Goal: Entertainment & Leisure: Consume media (video, audio)

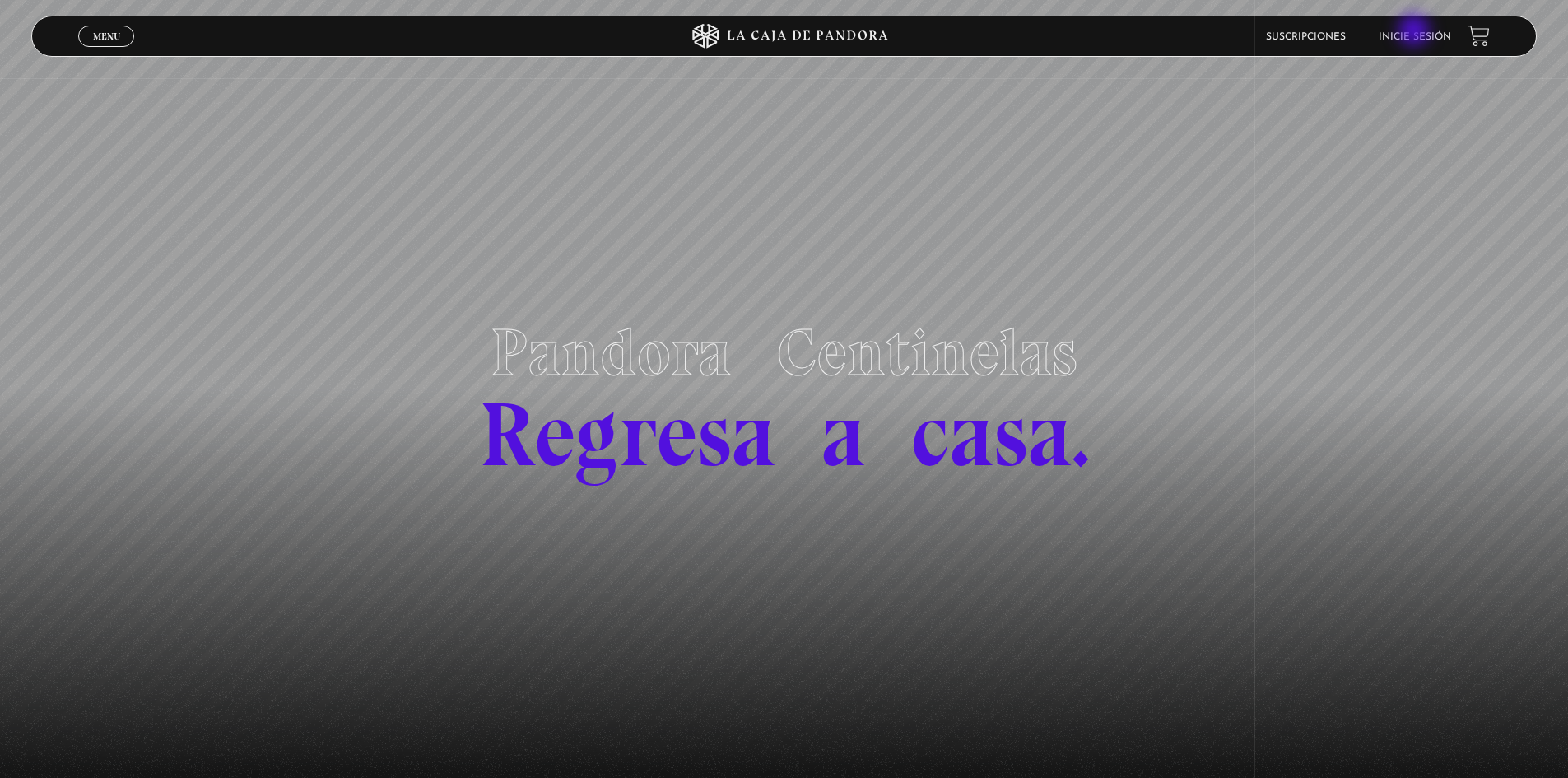
click at [1416, 32] on link "Inicie sesión" at bounding box center [1416, 36] width 73 height 10
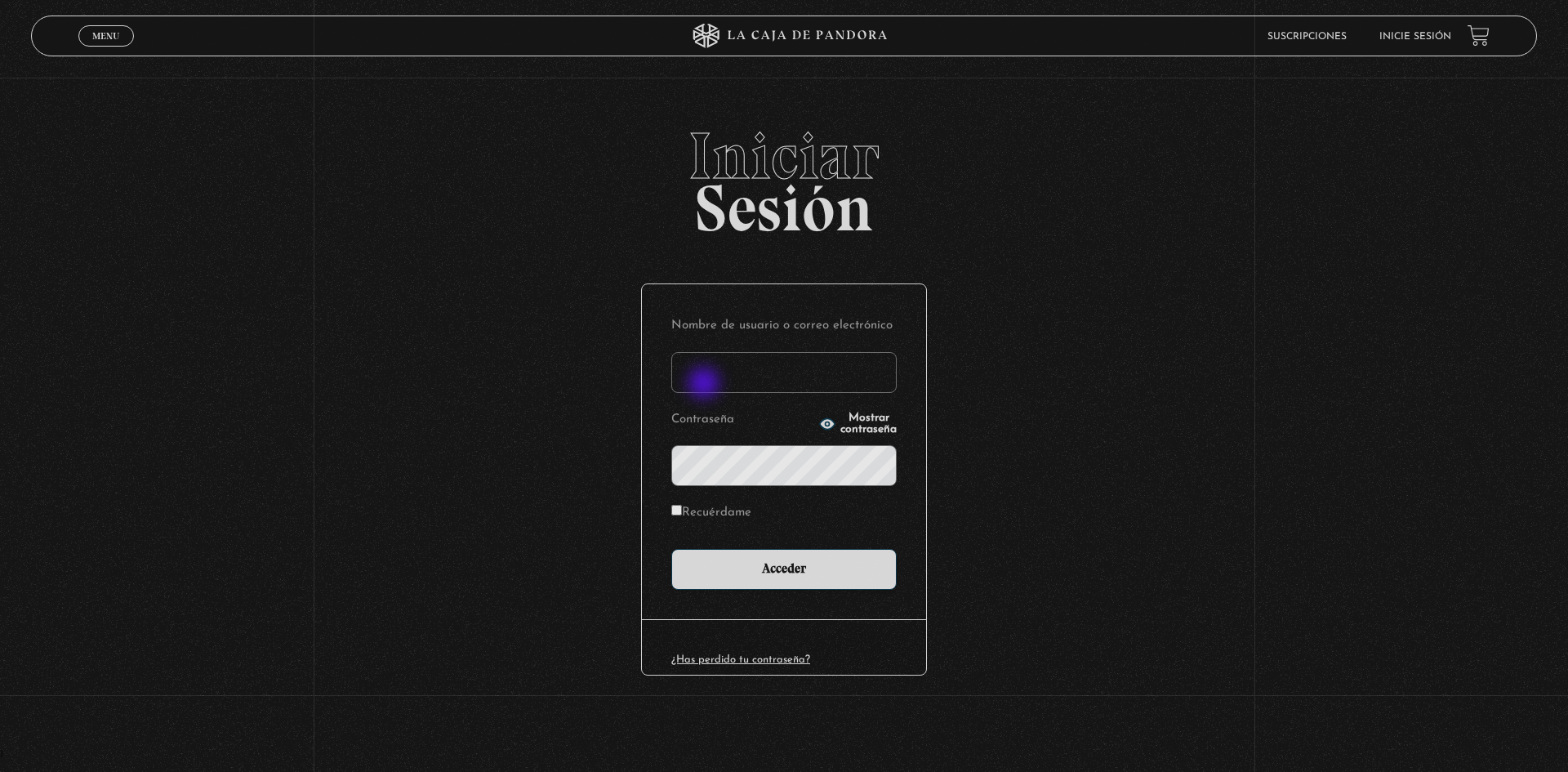
click at [710, 383] on input "Nombre de usuario o correo electrónico" at bounding box center [784, 373] width 225 height 41
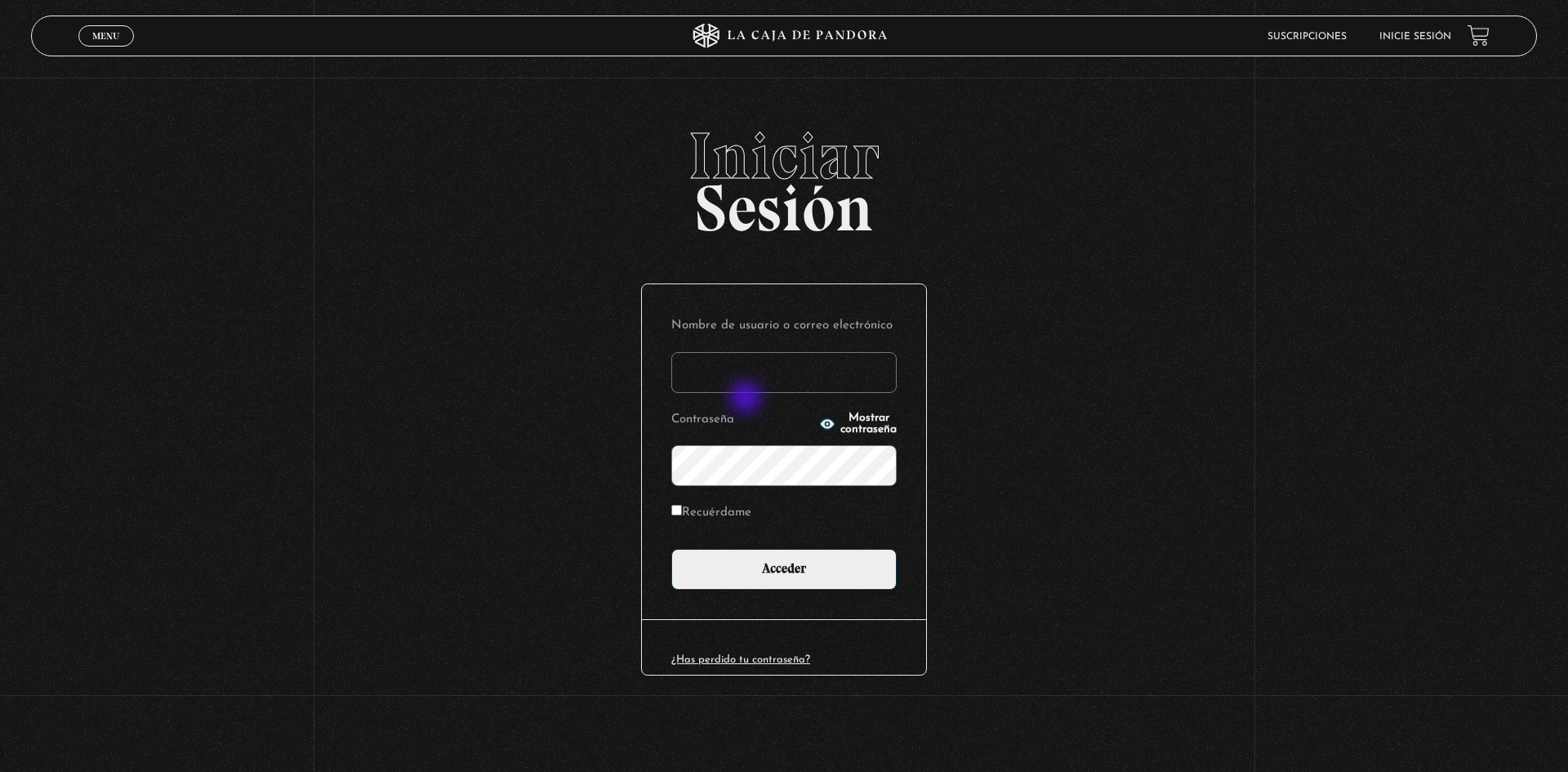
type input "knaranjo111@hotmail.com"
click at [671, 549] on input "Acceder" at bounding box center [784, 570] width 225 height 41
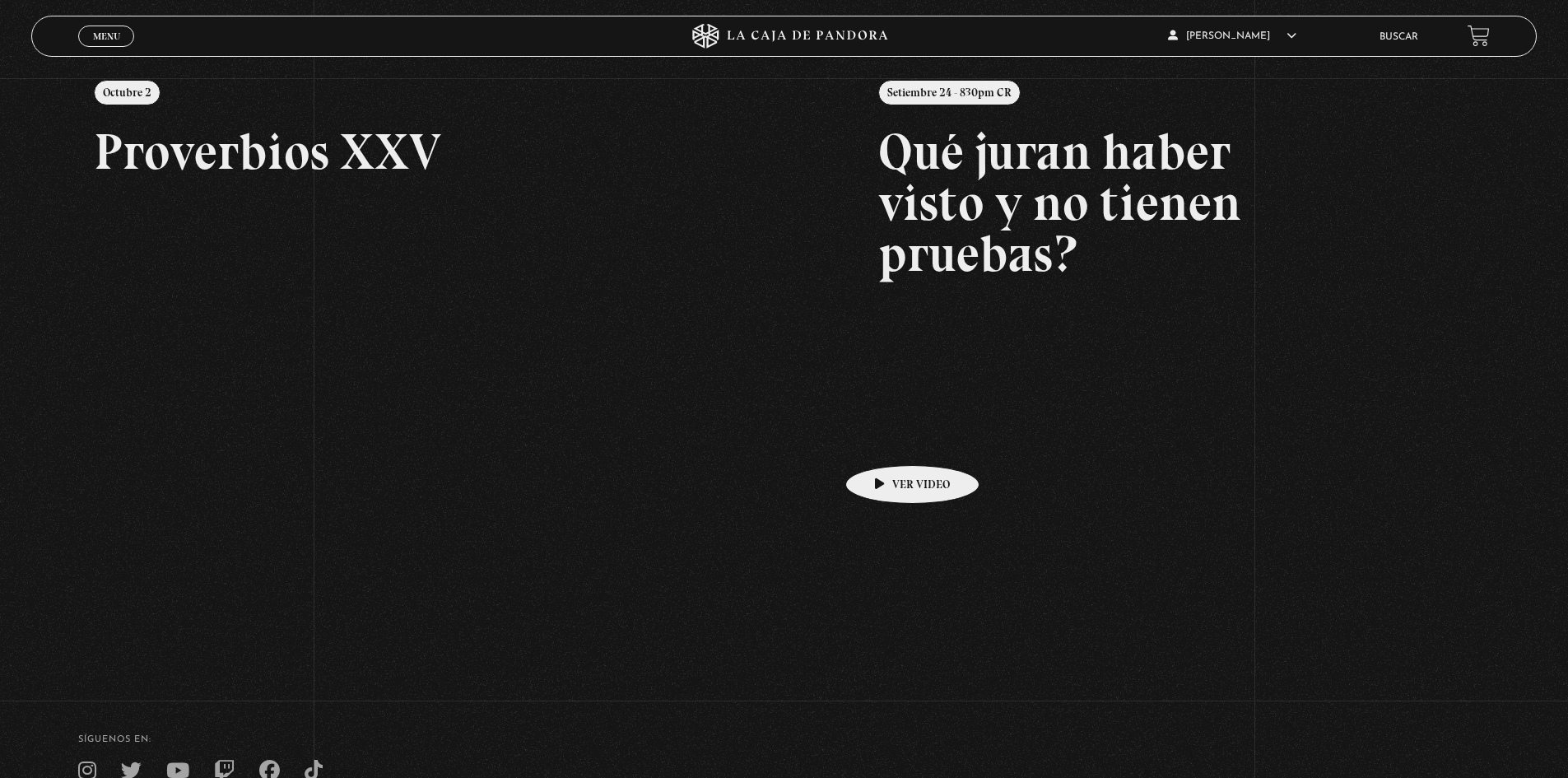
scroll to position [247, 0]
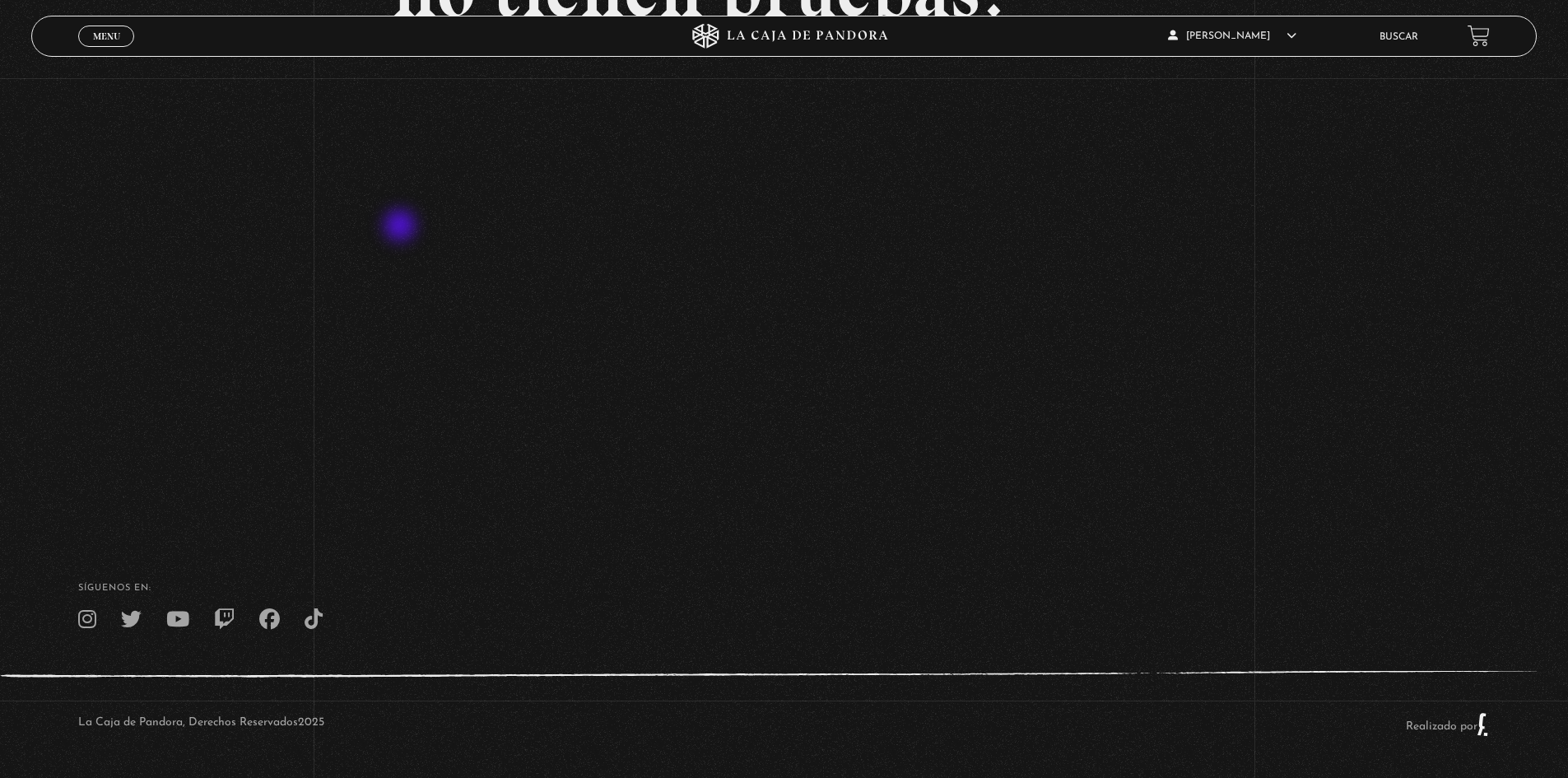
scroll to position [68, 0]
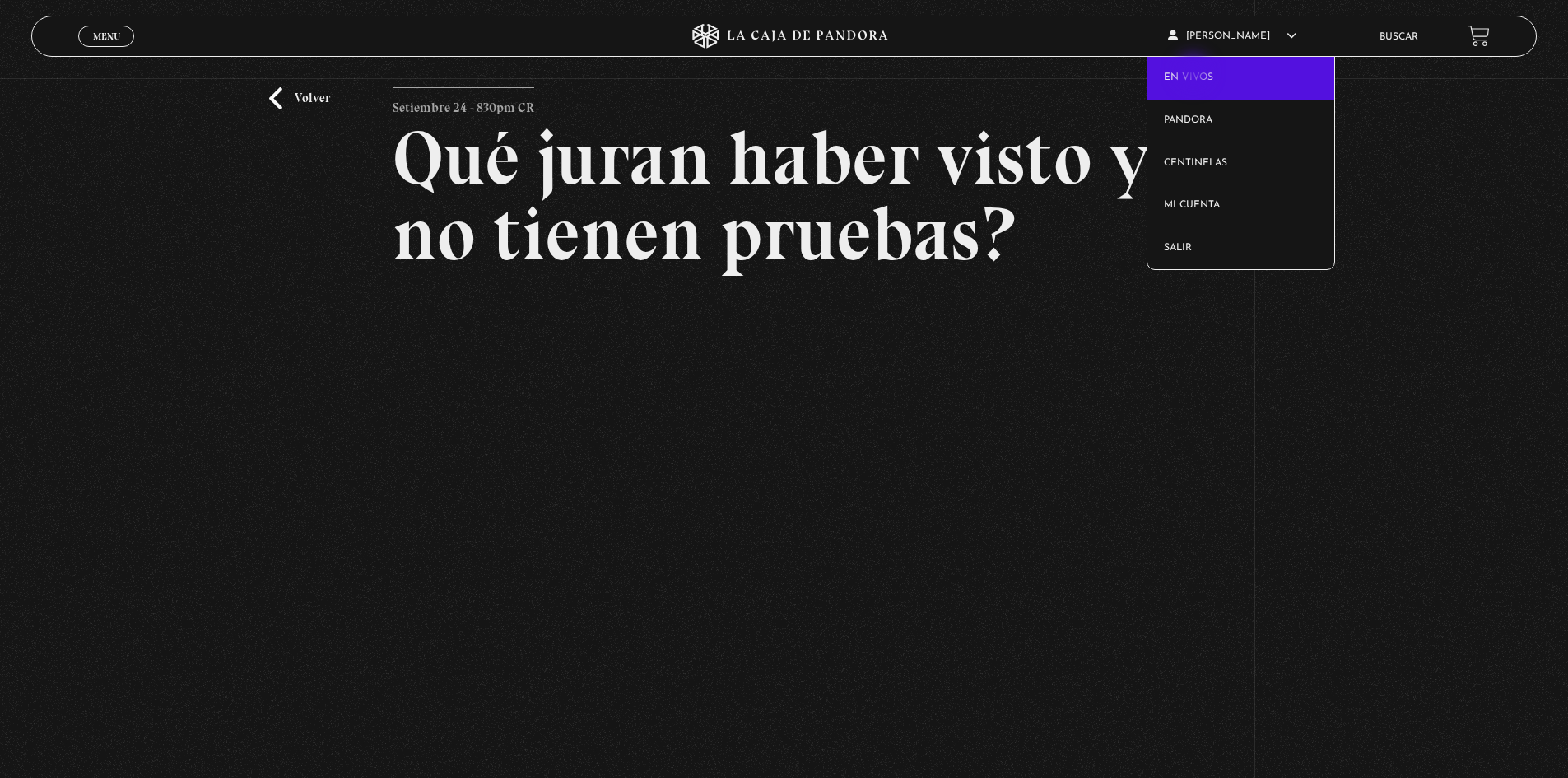
click at [1195, 74] on link "En vivos" at bounding box center [1241, 78] width 187 height 42
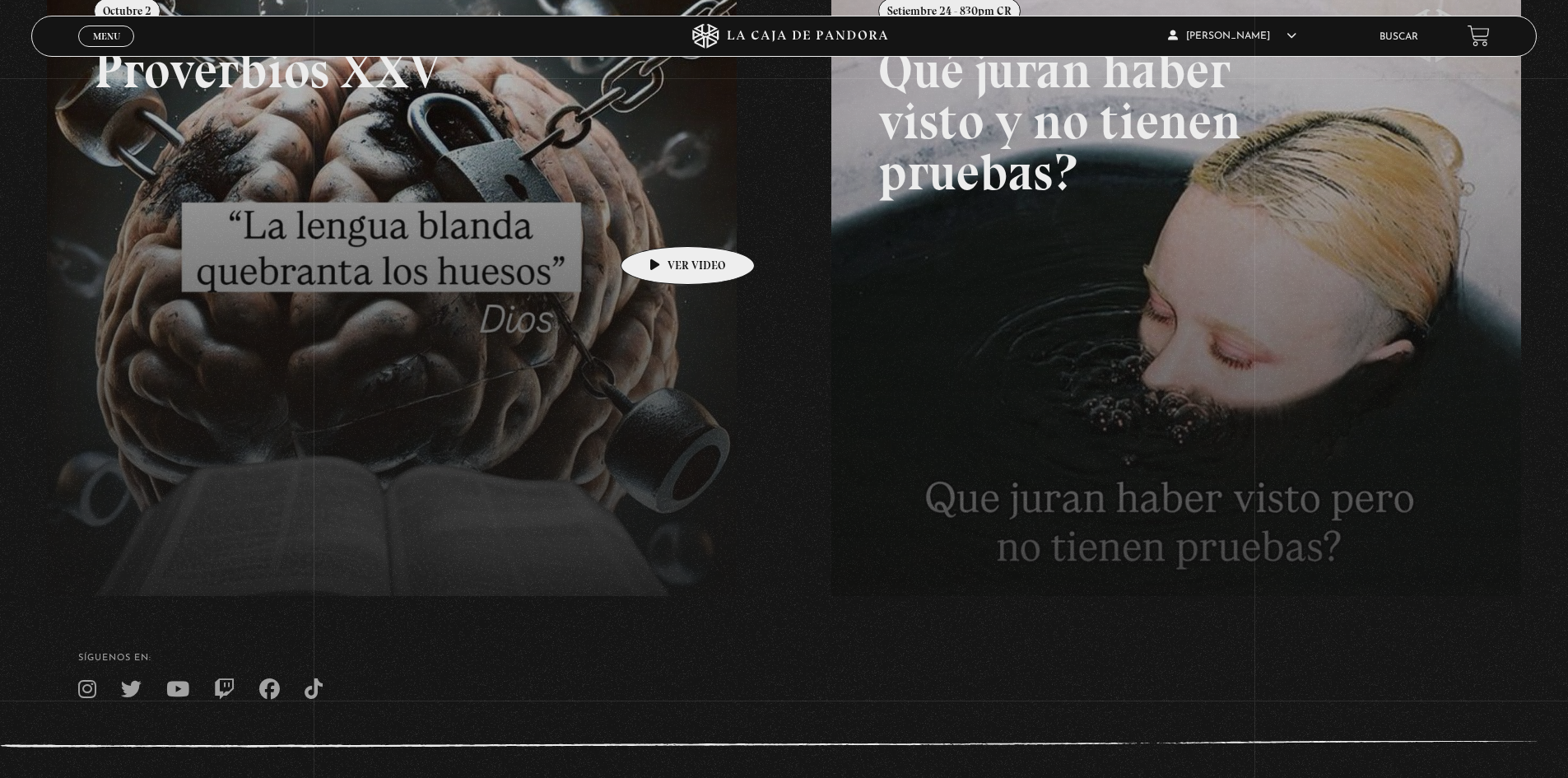
scroll to position [329, 0]
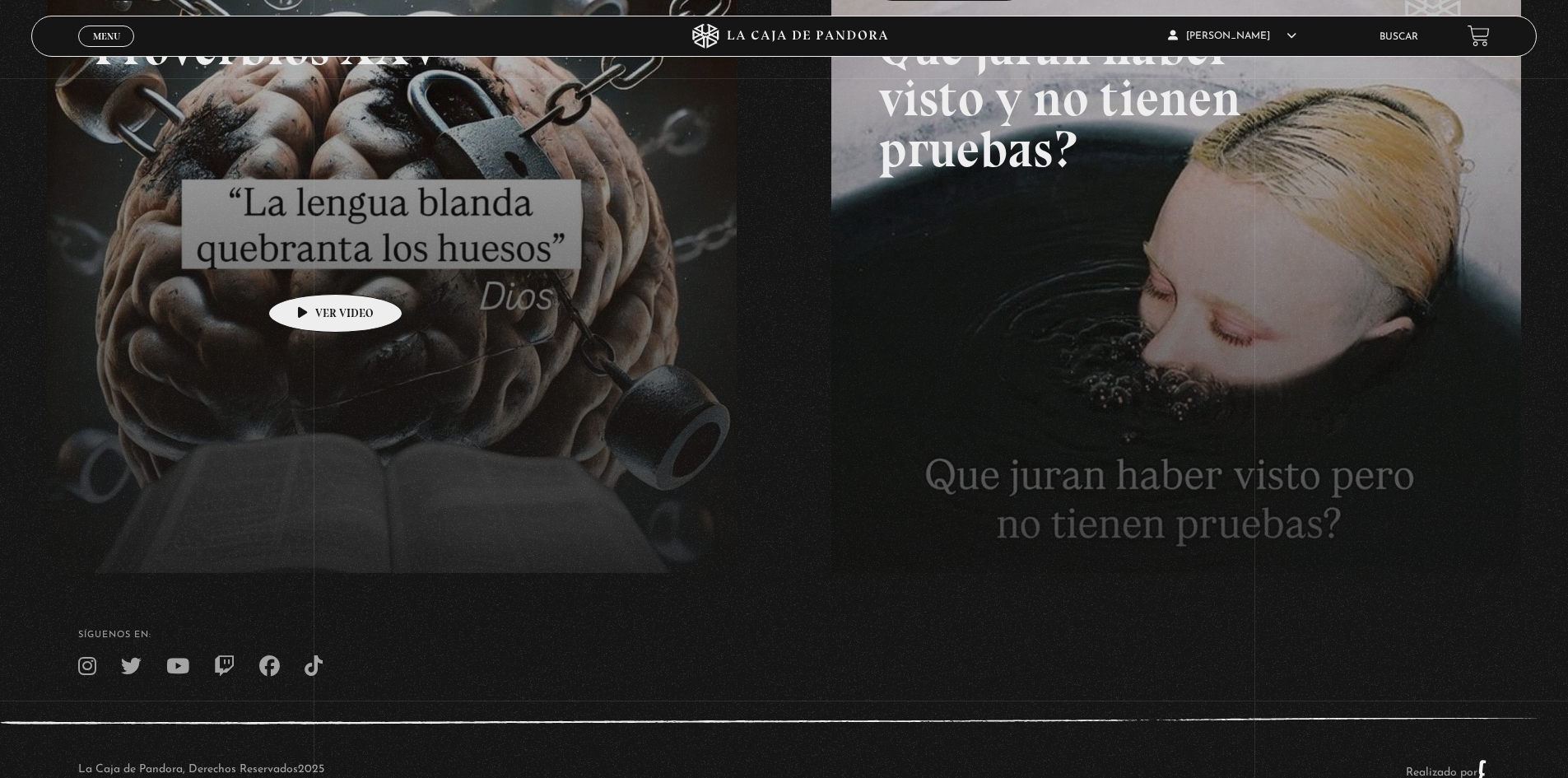
click at [309, 269] on link at bounding box center [831, 340] width 1568 height 778
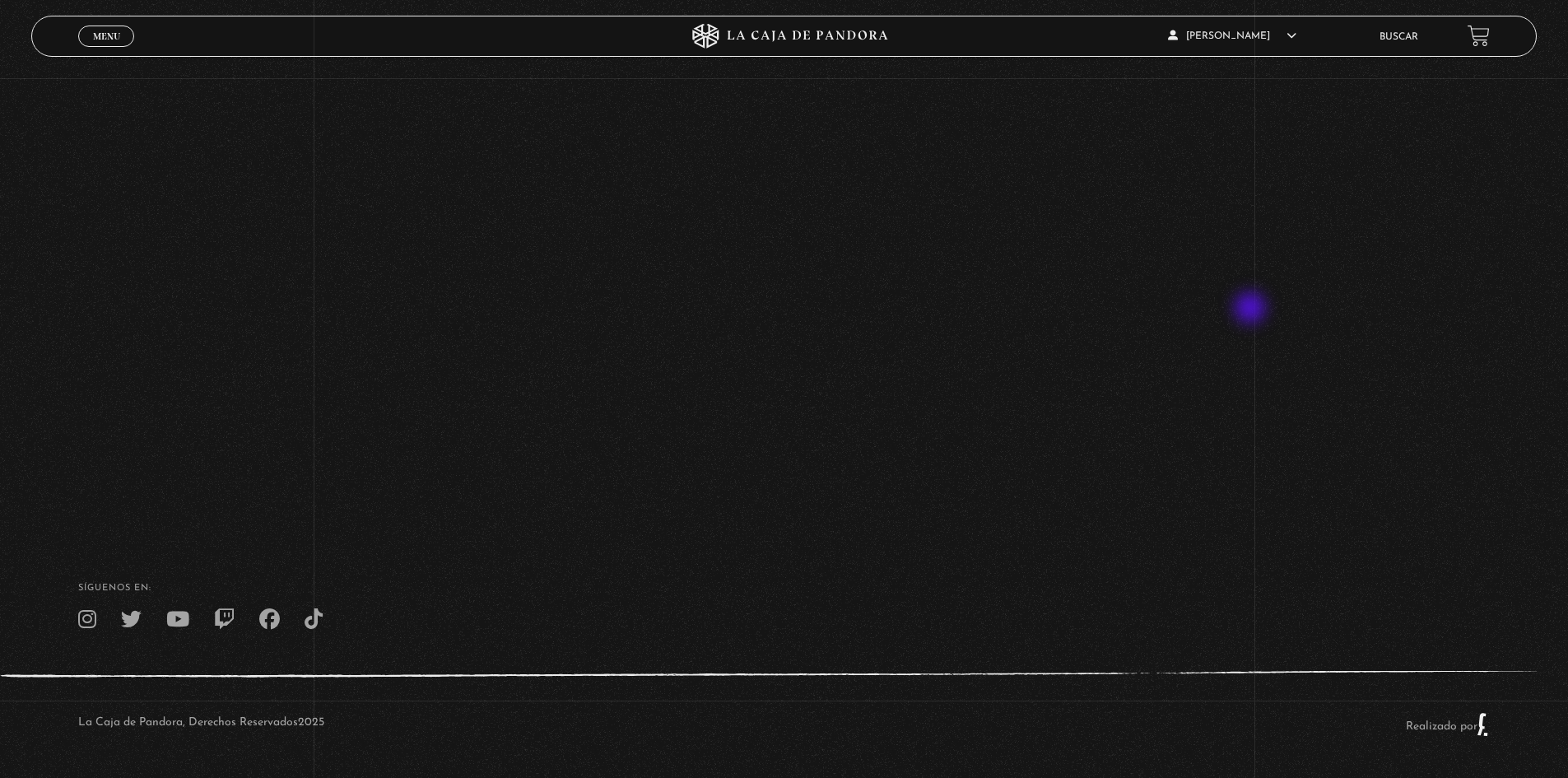
scroll to position [322, 0]
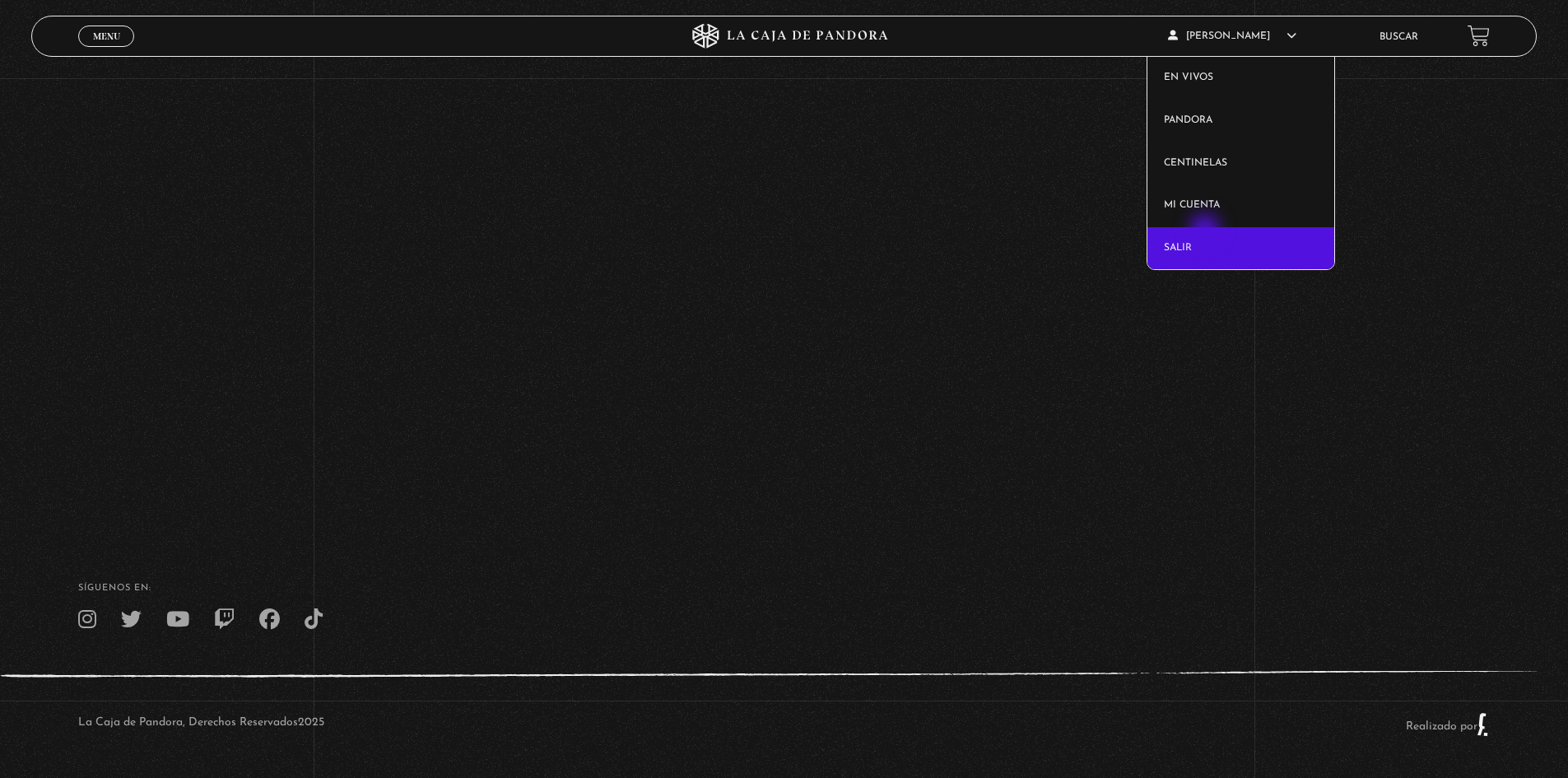
click at [1207, 231] on link "Salir" at bounding box center [1241, 248] width 187 height 42
